Goal: Download file/media

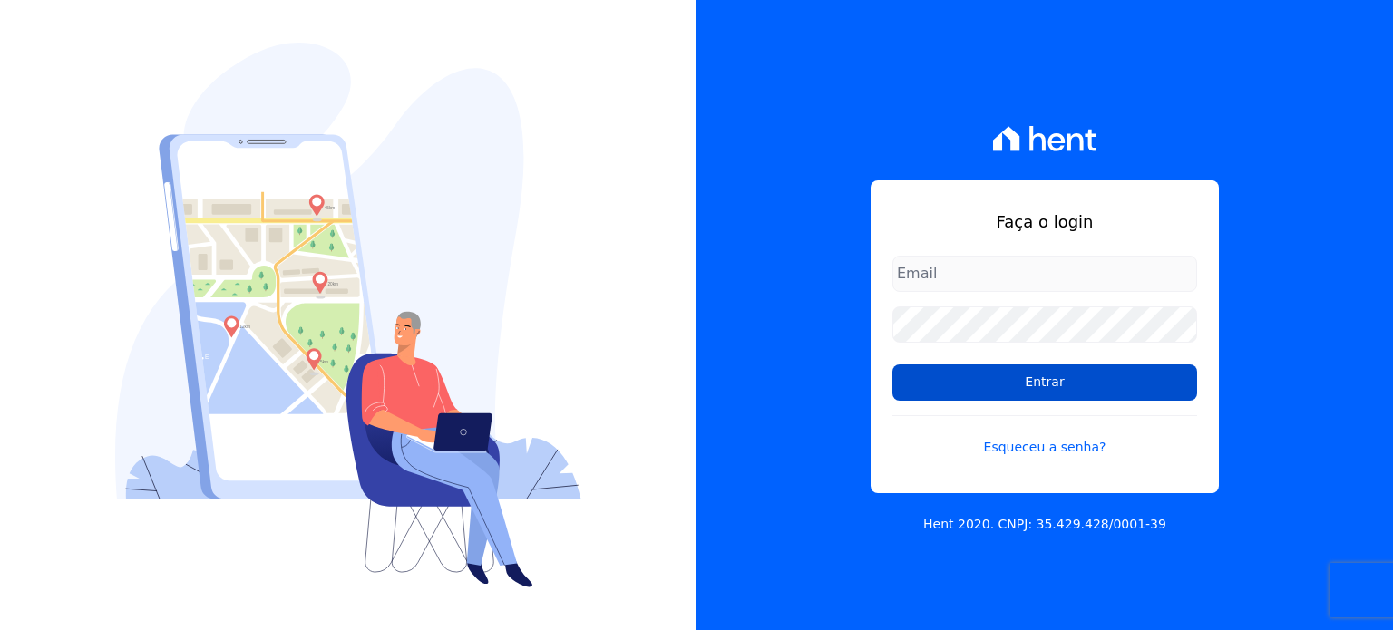
type input "[PERSON_NAME][EMAIL_ADDRESS][DOMAIN_NAME]"
click at [1021, 381] on input "Entrar" at bounding box center [1045, 383] width 305 height 36
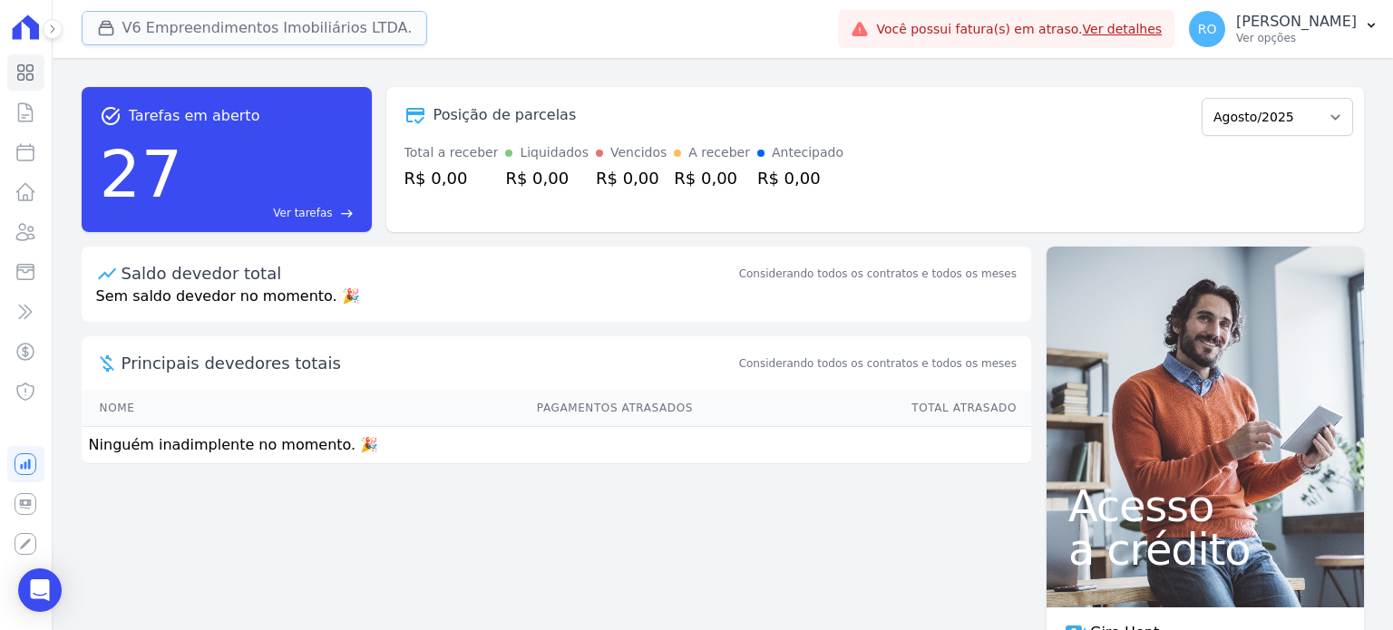
click at [174, 28] on button "V6 Empreendimentos Imobiliários LTDA." at bounding box center [255, 28] width 346 height 34
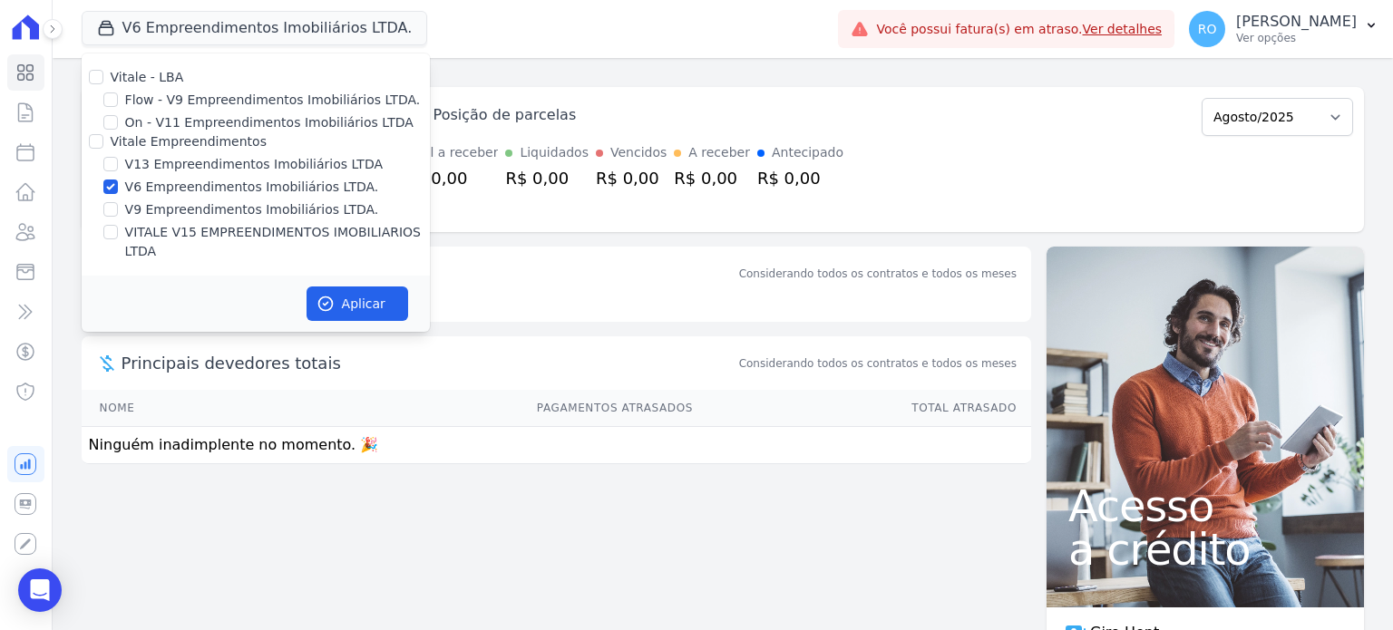
click at [164, 167] on label "V13 Empreendimentos Imobiliários LTDA" at bounding box center [254, 164] width 258 height 19
click at [118, 167] on input "V13 Empreendimentos Imobiliários LTDA" at bounding box center [110, 164] width 15 height 15
checkbox input "true"
click at [158, 192] on label "V6 Empreendimentos Imobiliários LTDA." at bounding box center [252, 187] width 254 height 19
click at [118, 192] on input "V6 Empreendimentos Imobiliários LTDA." at bounding box center [110, 187] width 15 height 15
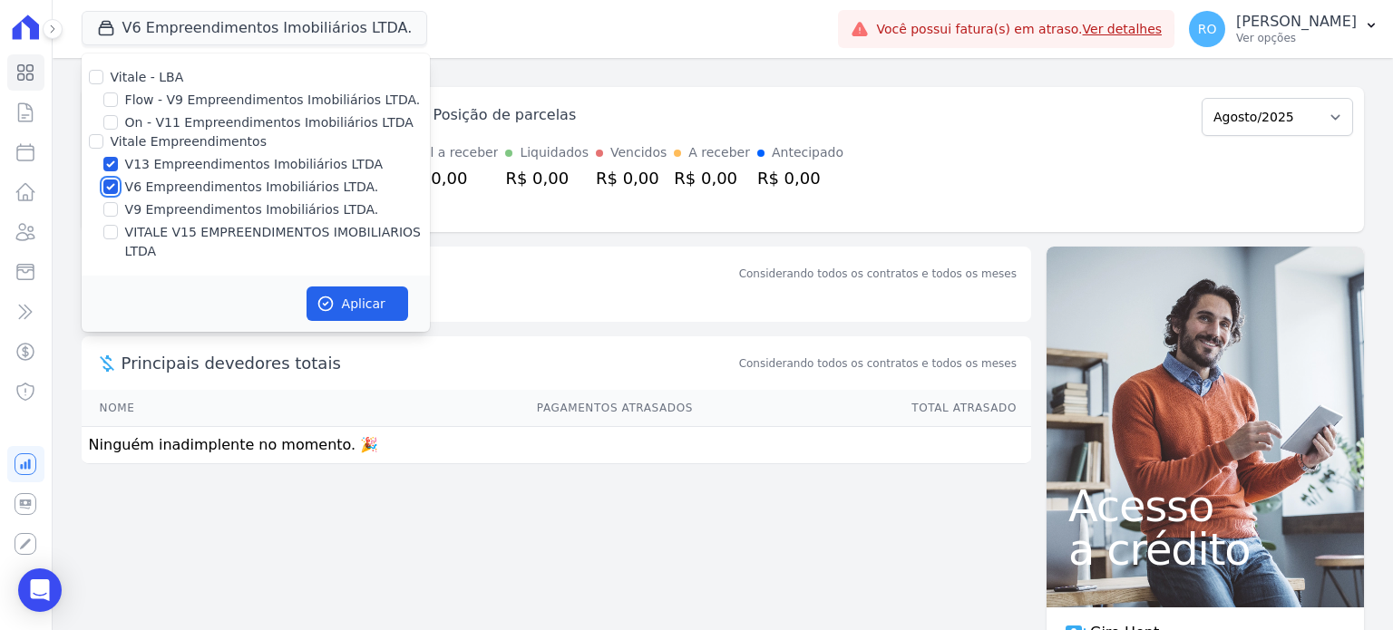
checkbox input "false"
click at [161, 229] on label "VITALE V15 EMPREENDIMENTOS IMOBILIARIOS LTDA" at bounding box center [277, 242] width 305 height 38
click at [118, 229] on input "VITALE V15 EMPREENDIMENTOS IMOBILIARIOS LTDA" at bounding box center [110, 232] width 15 height 15
checkbox input "true"
click at [342, 287] on button "Aplicar" at bounding box center [358, 304] width 102 height 34
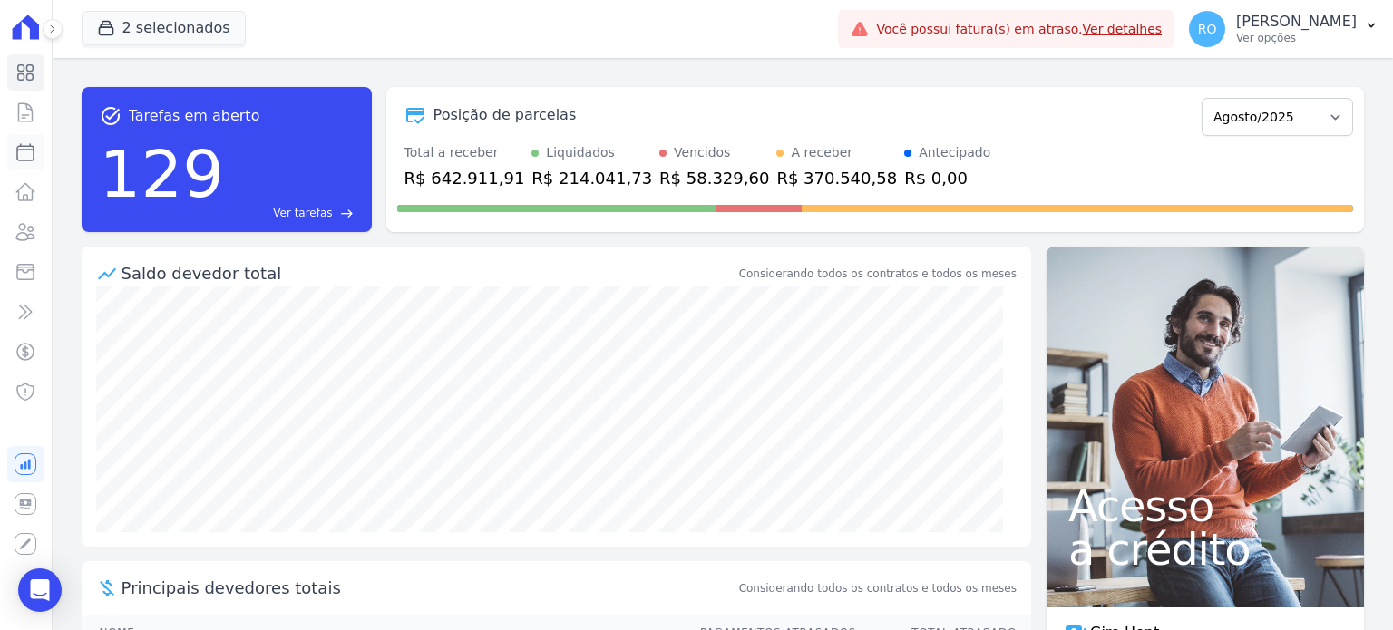
click at [21, 152] on icon at bounding box center [26, 152] width 22 height 22
select select
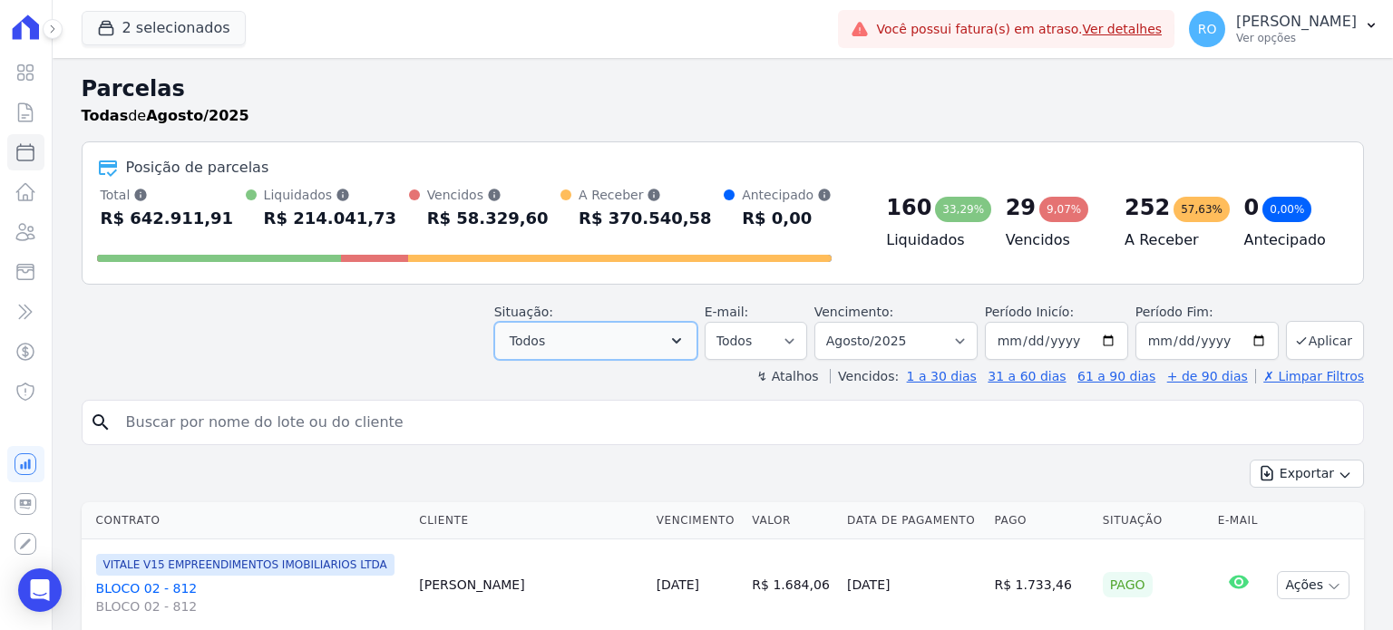
click at [686, 342] on icon "button" at bounding box center [677, 341] width 18 height 18
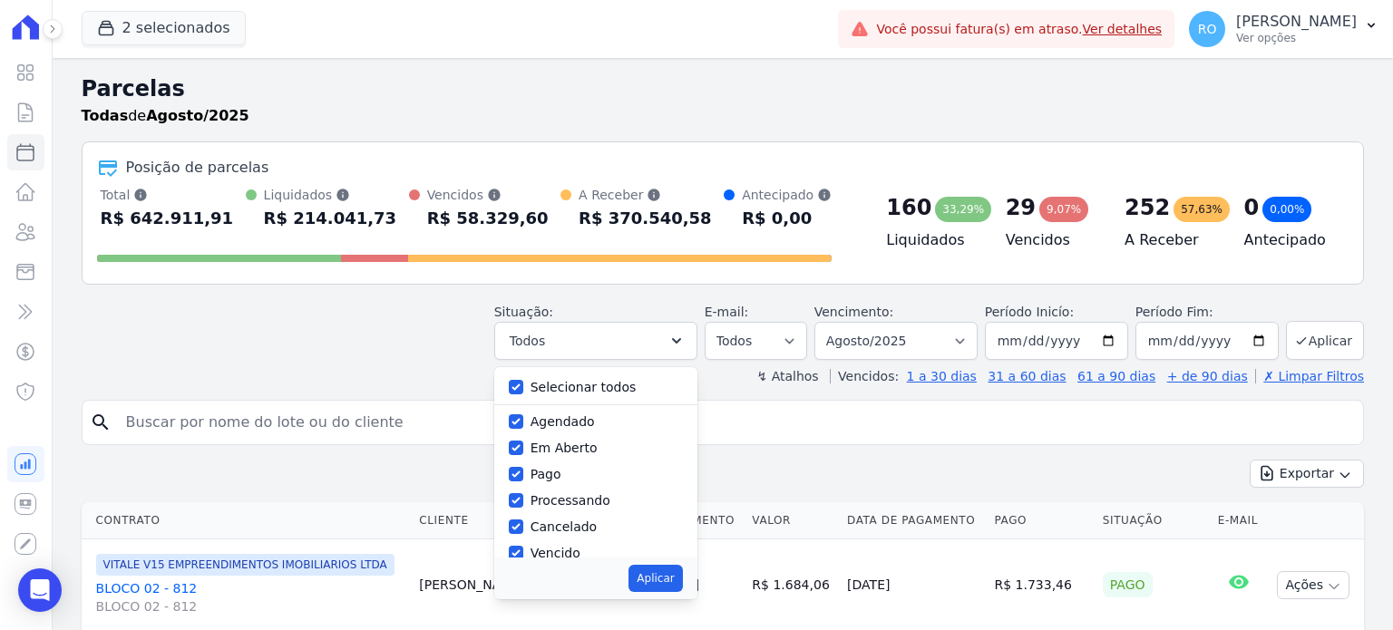
click at [611, 383] on label "Selecionar todos" at bounding box center [584, 387] width 106 height 15
click at [523, 383] on input "Selecionar todos" at bounding box center [516, 387] width 15 height 15
checkbox input "false"
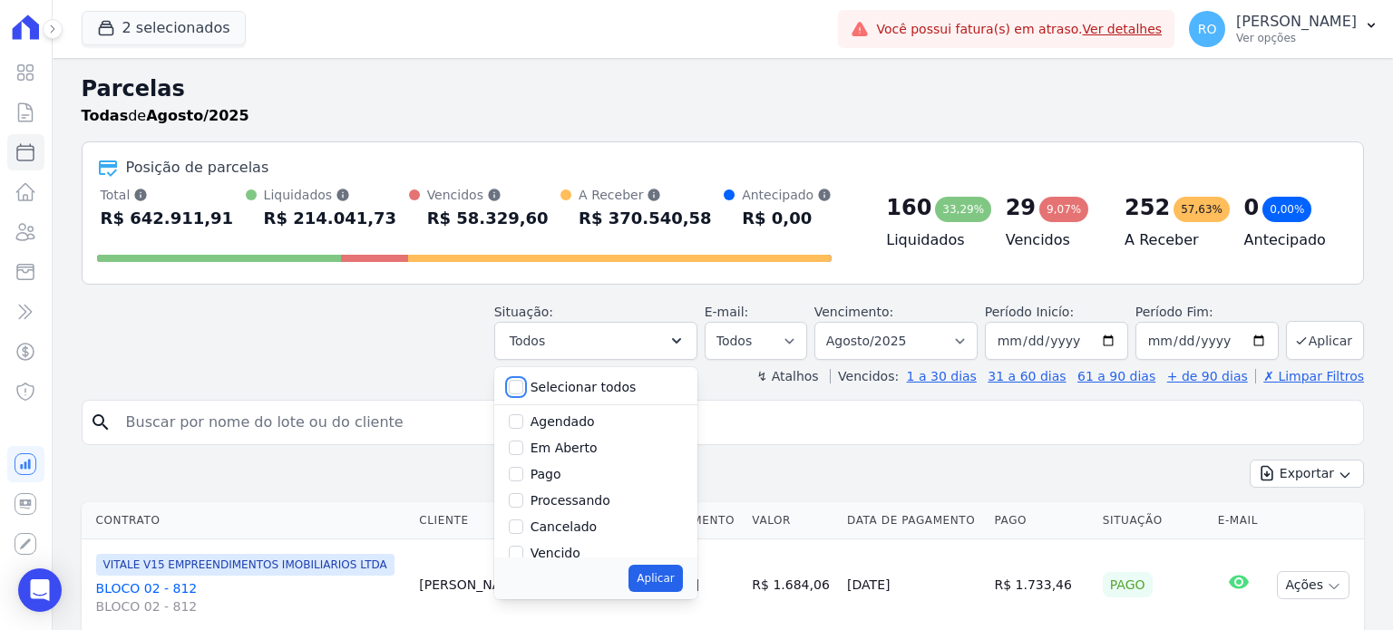
checkbox input "false"
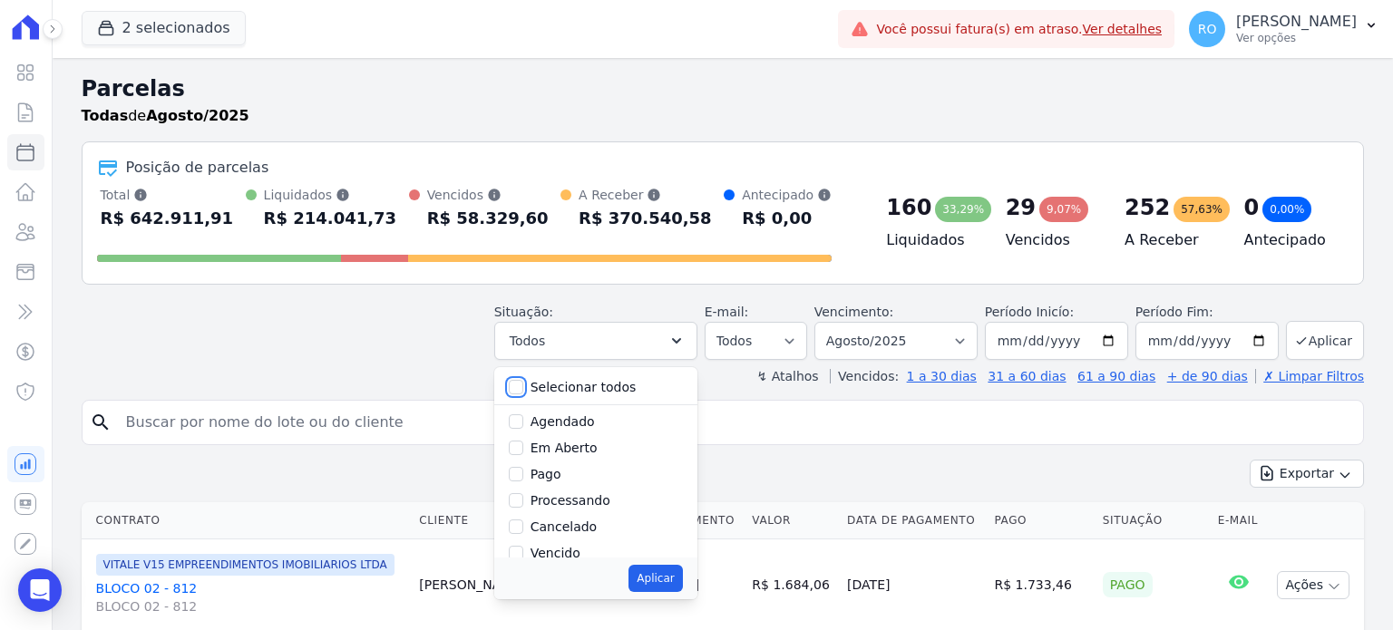
checkbox input "false"
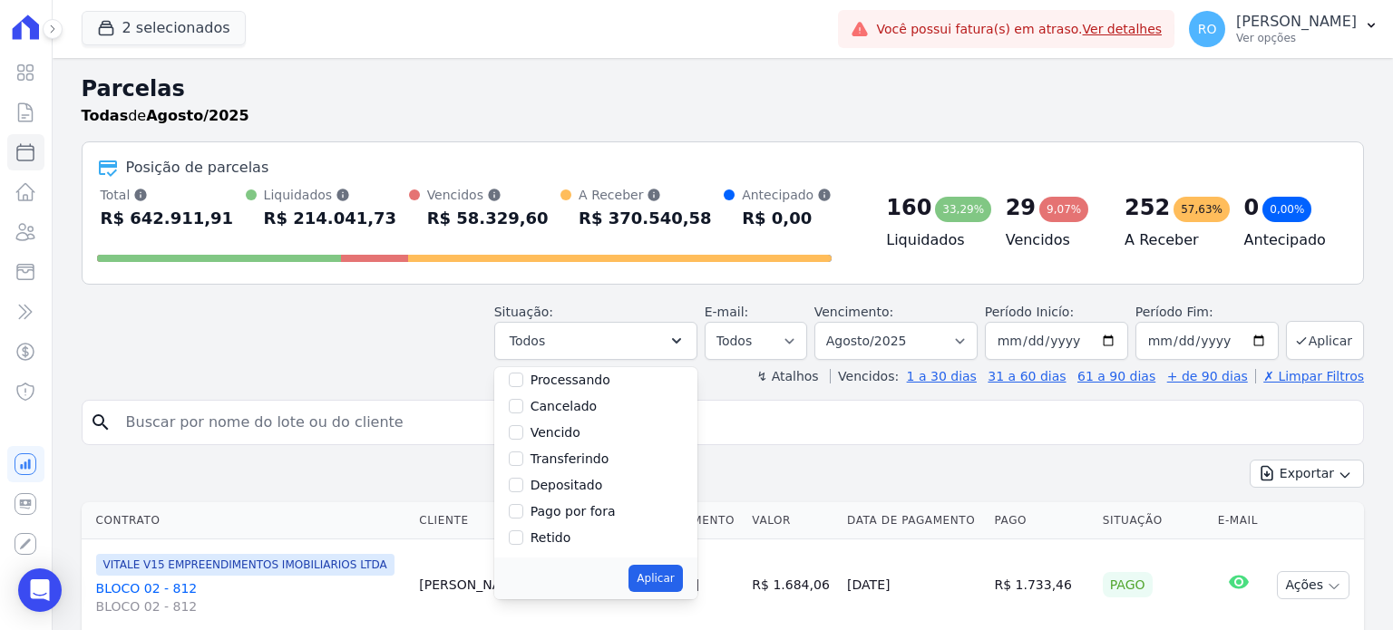
scroll to position [30, 0]
click at [561, 442] on label "Pago" at bounding box center [546, 444] width 31 height 15
click at [523, 442] on input "Pago" at bounding box center [516, 444] width 15 height 15
checkbox input "true"
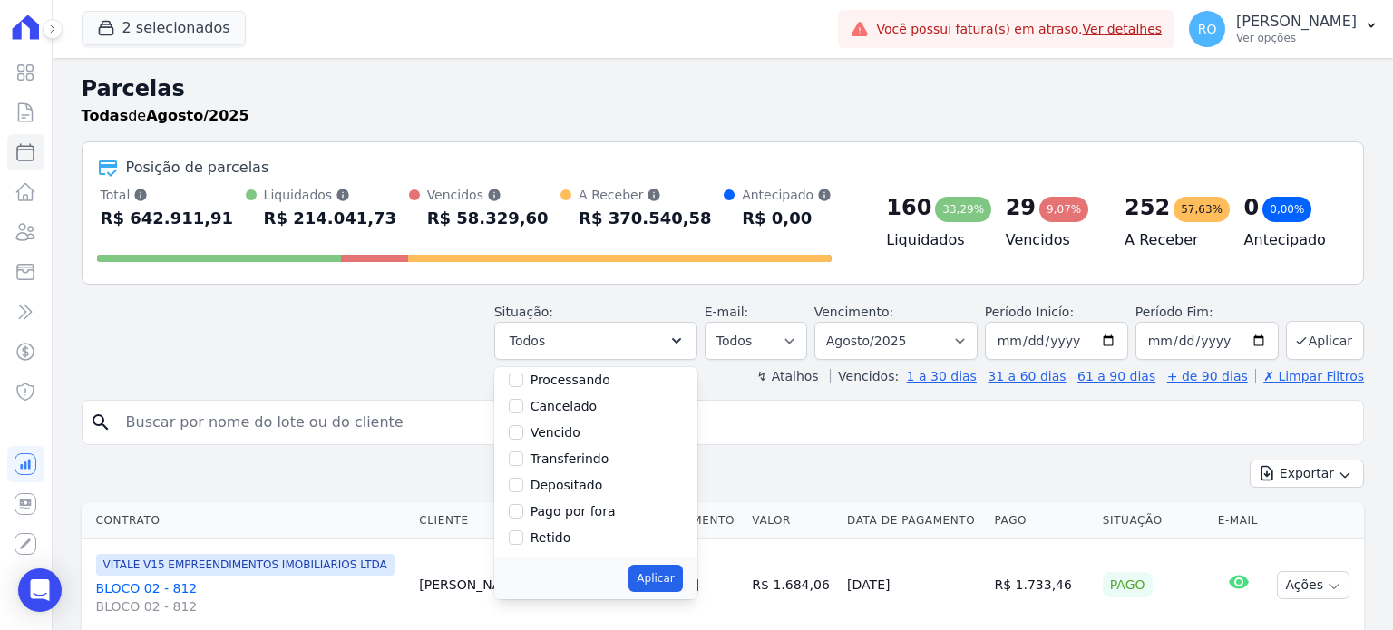
click at [569, 460] on label "Transferindo" at bounding box center [570, 459] width 79 height 15
click at [523, 460] on input "Transferindo" at bounding box center [516, 459] width 15 height 15
checkbox input "true"
click at [568, 485] on label "Depositado" at bounding box center [567, 485] width 73 height 15
click at [523, 485] on input "Depositado" at bounding box center [516, 485] width 15 height 15
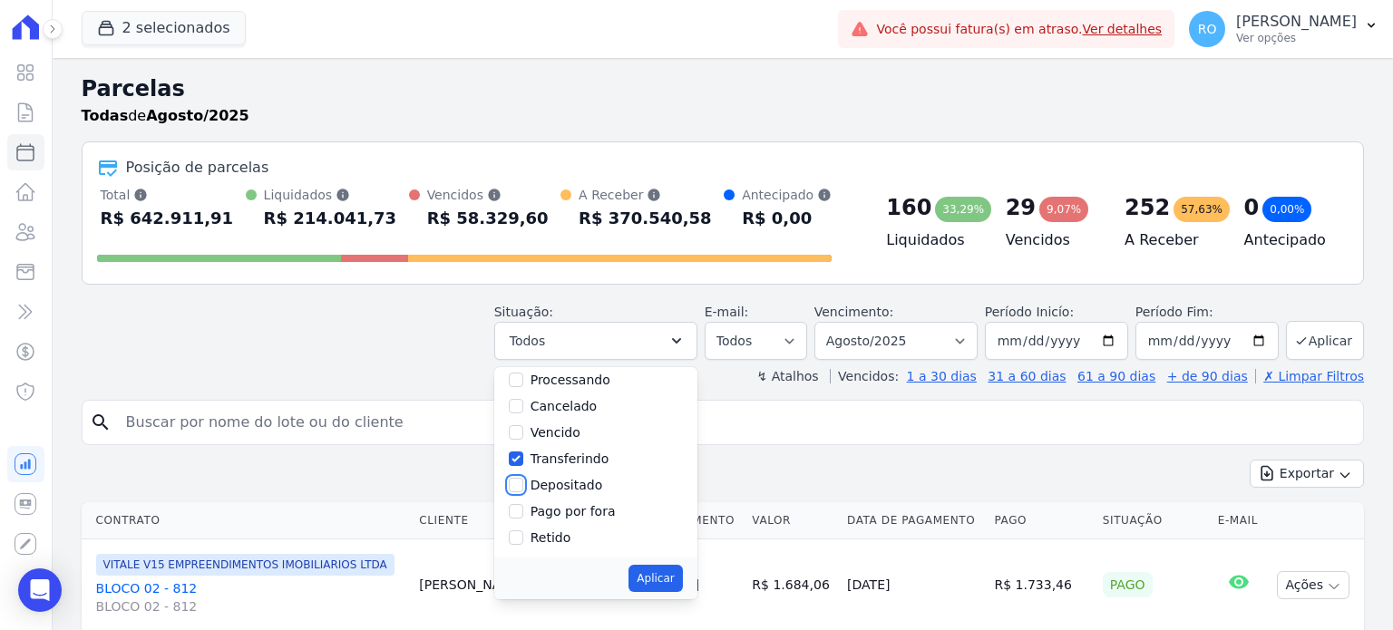
checkbox input "true"
click at [667, 569] on button "Aplicar" at bounding box center [656, 578] width 54 height 27
select select "paid"
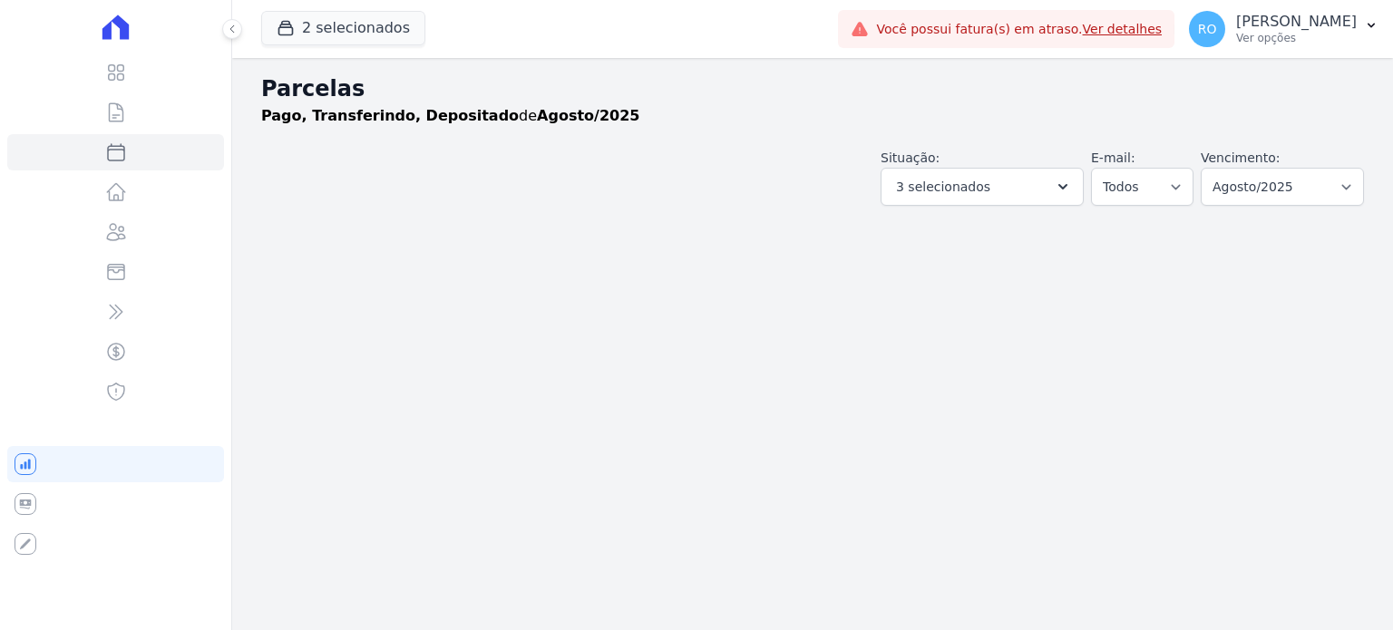
select select
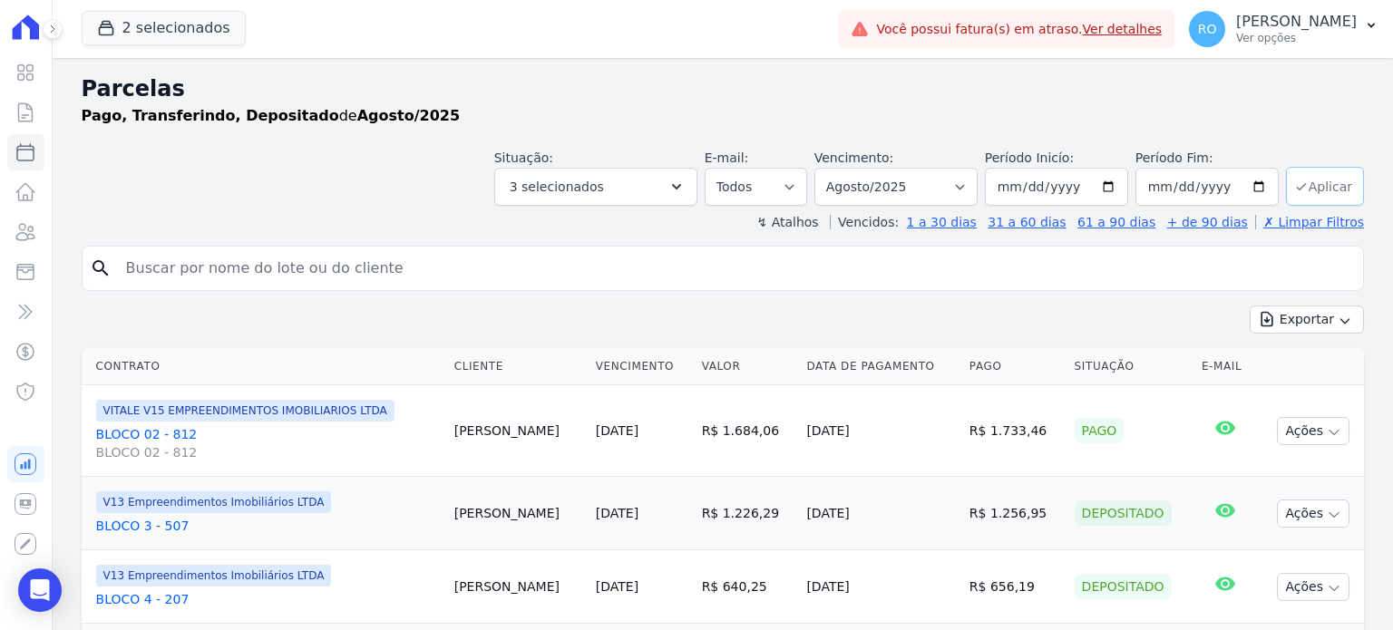
click at [1295, 181] on icon "submit" at bounding box center [1301, 187] width 15 height 15
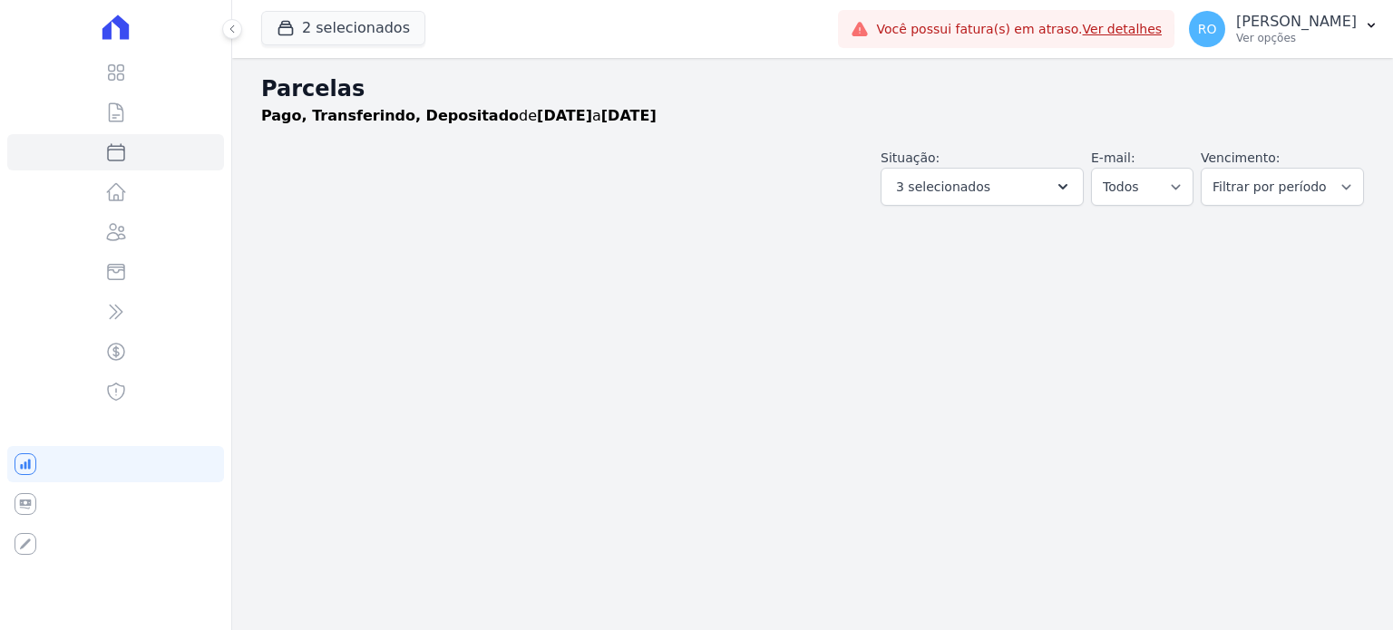
select select
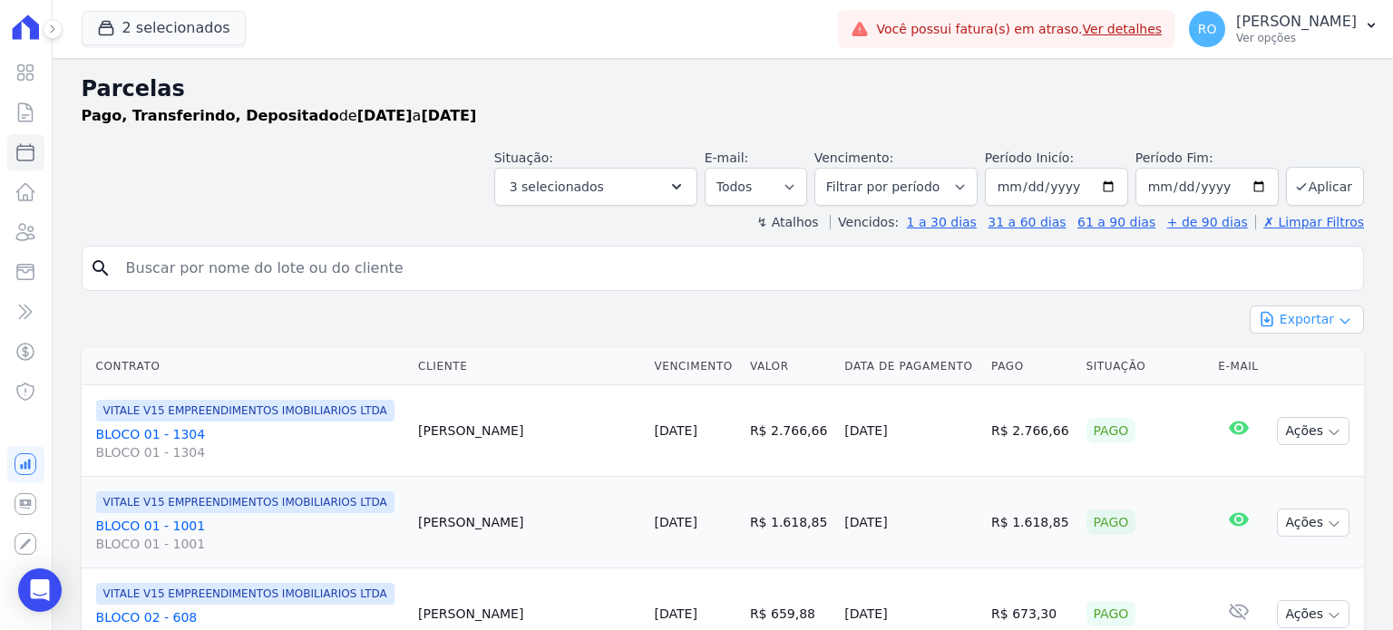
click at [1305, 319] on button "Exportar" at bounding box center [1307, 320] width 114 height 28
click at [1306, 394] on span "Exportar CSV" at bounding box center [1305, 394] width 96 height 18
click at [1341, 31] on p "Ver opções" at bounding box center [1296, 38] width 121 height 15
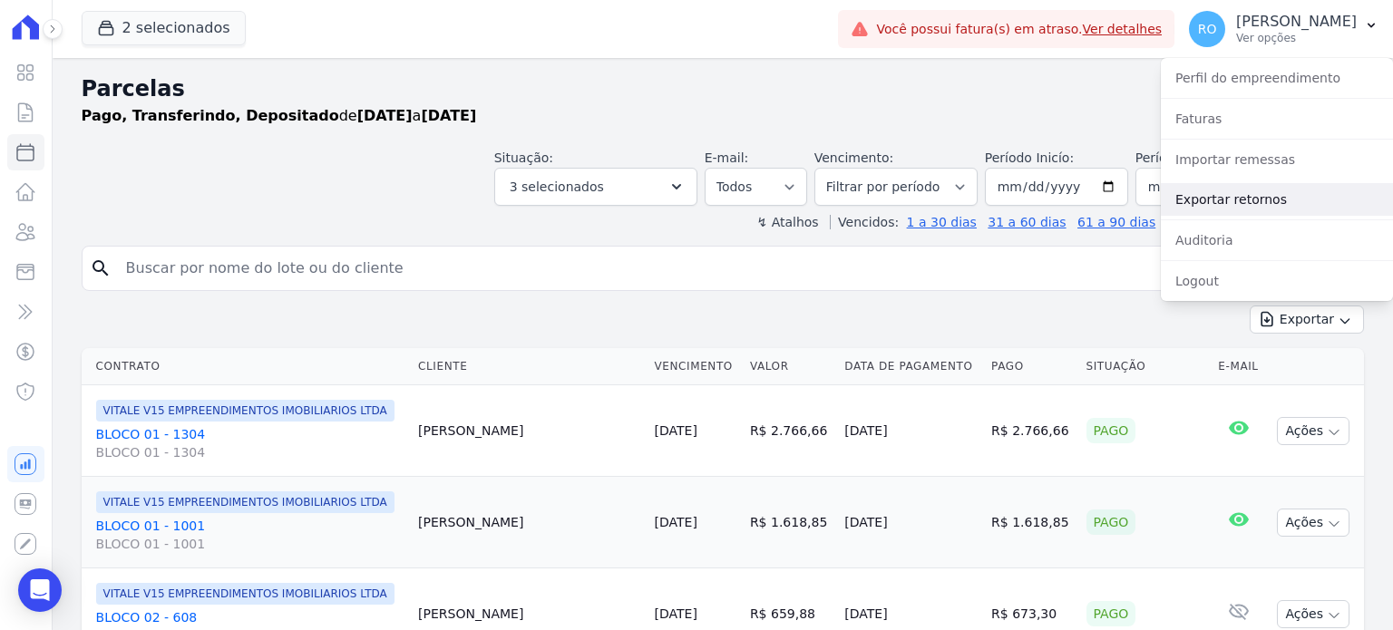
click at [1255, 190] on link "Exportar retornos" at bounding box center [1277, 199] width 232 height 33
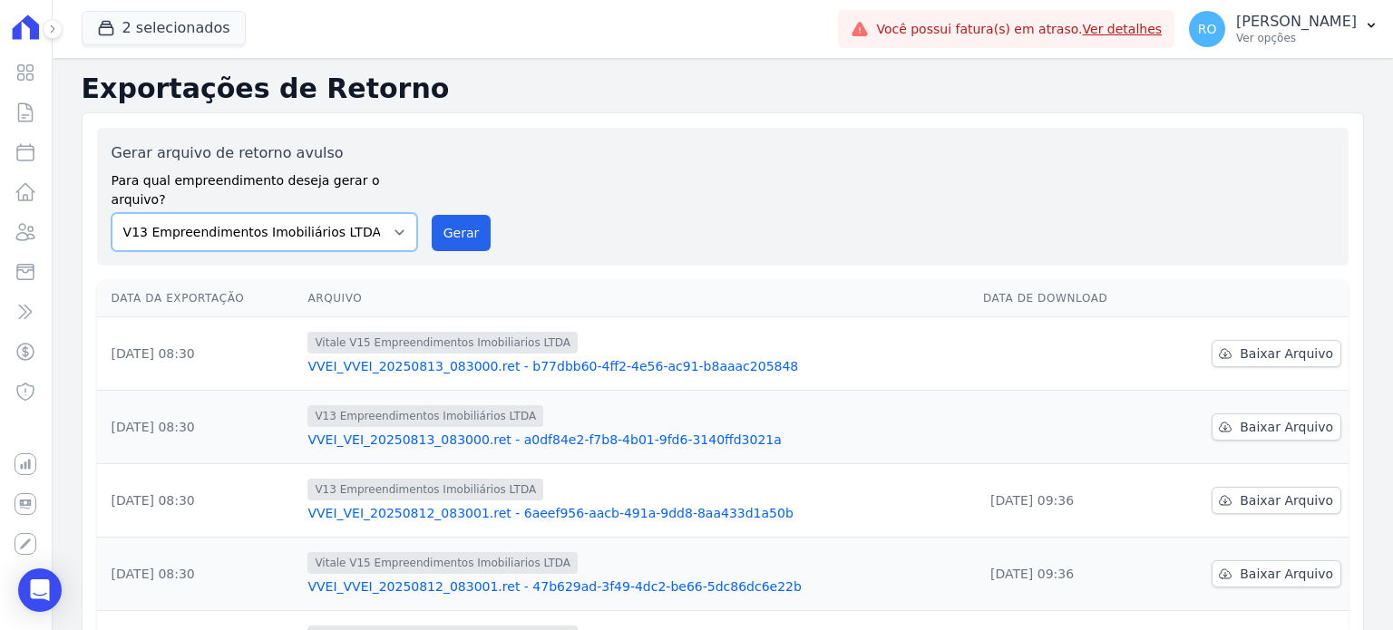
click at [380, 213] on select "Flow - V9 Empreendimentos Imobiliários LTDA. On - V11 Empreendimentos Imobiliár…" at bounding box center [265, 232] width 306 height 38
select select "0e10f97d-c198-47be-9a11-62d78ea65f02"
click at [112, 213] on select "Flow - V9 Empreendimentos Imobiliários LTDA. On - V11 Empreendimentos Imobiliár…" at bounding box center [265, 232] width 306 height 38
click at [454, 215] on button "Gerar" at bounding box center [462, 233] width 60 height 36
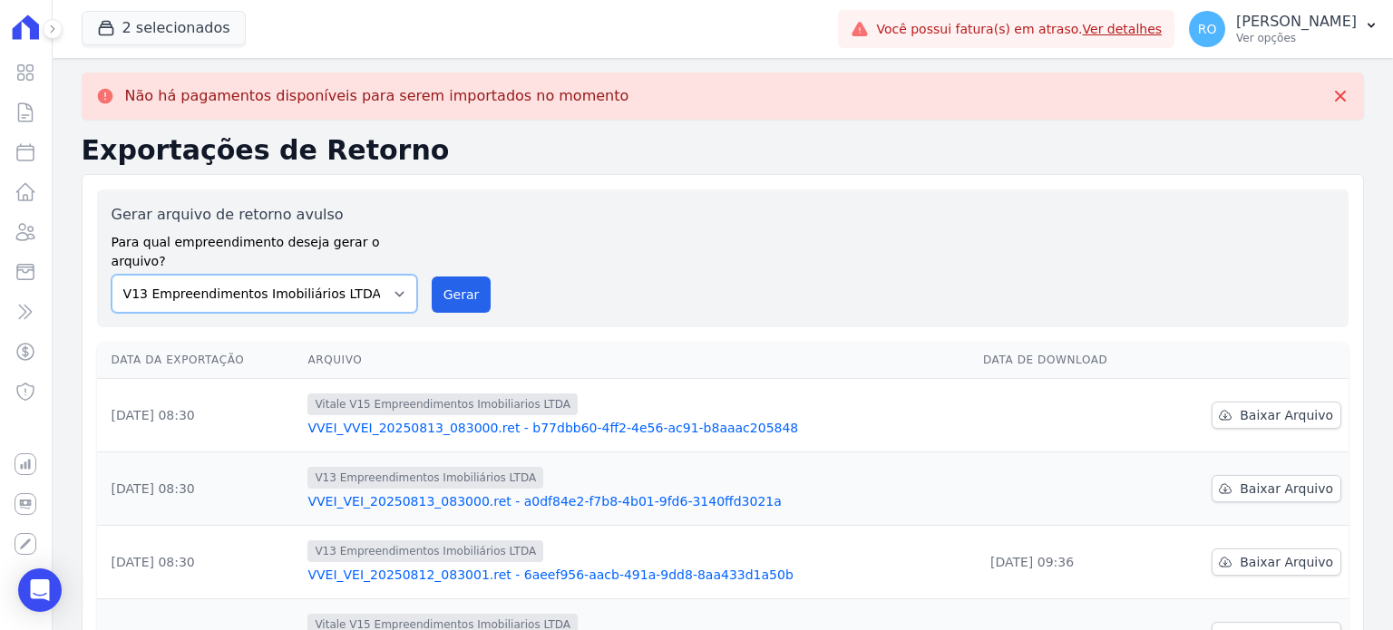
click at [369, 275] on select "Flow - V9 Empreendimentos Imobiliários LTDA. On - V11 Empreendimentos Imobiliár…" at bounding box center [265, 294] width 306 height 38
click at [112, 275] on select "Flow - V9 Empreendimentos Imobiliários LTDA. On - V11 Empreendimentos Imobiliár…" at bounding box center [265, 294] width 306 height 38
click at [448, 277] on button "Gerar" at bounding box center [462, 295] width 60 height 36
click at [388, 275] on select "Flow - V9 Empreendimentos Imobiliários LTDA. On - V11 Empreendimentos Imobiliár…" at bounding box center [265, 294] width 306 height 38
select select "43a01992-2921-4595-aa0d-28e05d992a61"
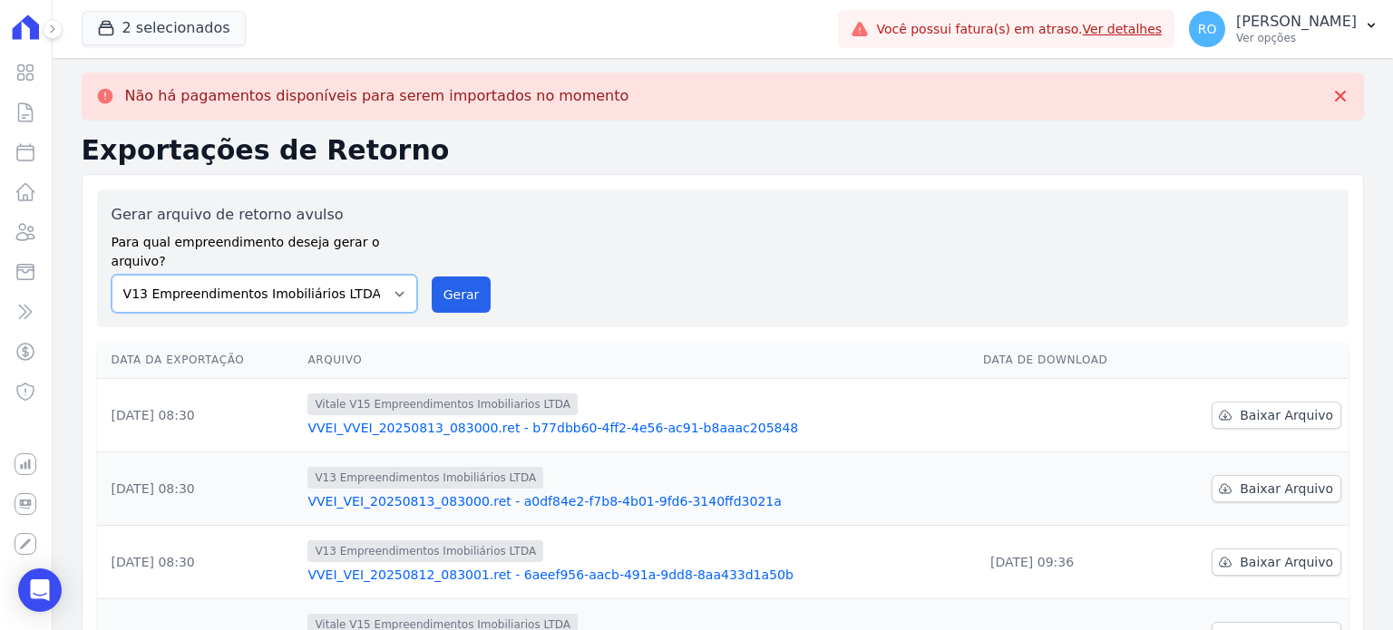
click at [112, 275] on select "Flow - V9 Empreendimentos Imobiliários LTDA. On - V11 Empreendimentos Imobiliár…" at bounding box center [265, 294] width 306 height 38
click at [459, 277] on button "Gerar" at bounding box center [462, 295] width 60 height 36
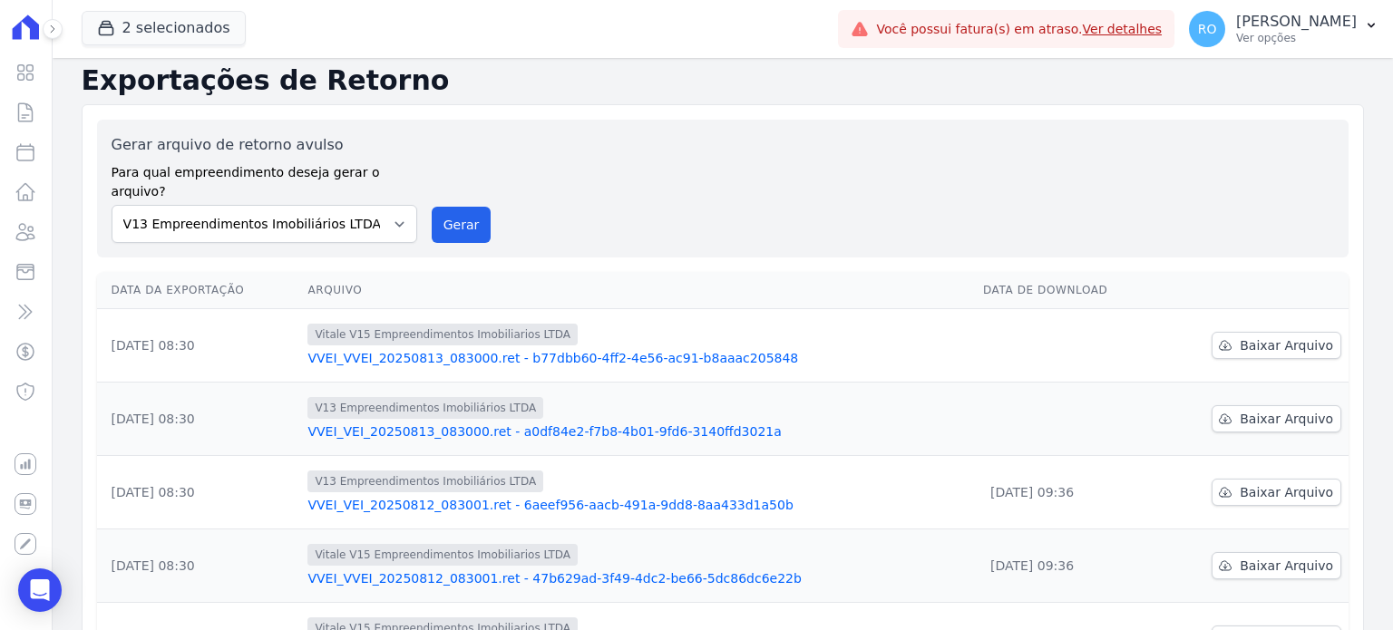
scroll to position [181, 0]
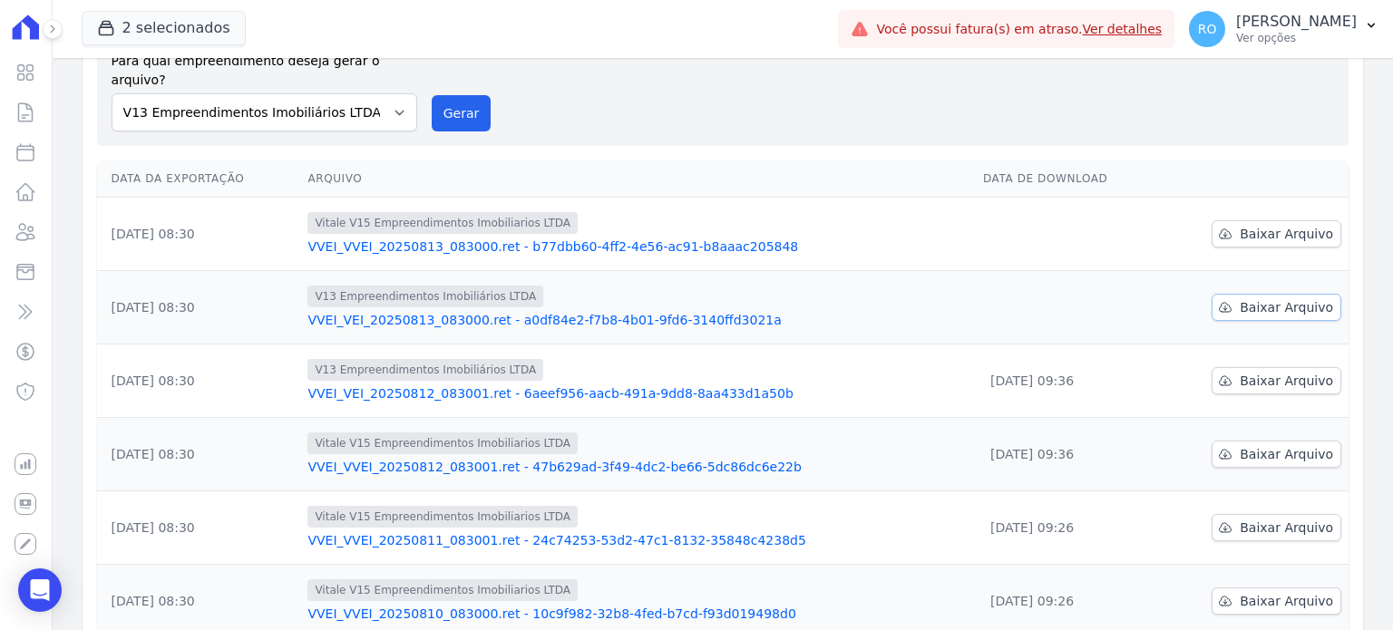
click at [1258, 298] on span "Baixar Arquivo" at bounding box center [1286, 307] width 93 height 18
click at [1240, 225] on span "Baixar Arquivo" at bounding box center [1286, 234] width 93 height 18
